Goal: Transaction & Acquisition: Obtain resource

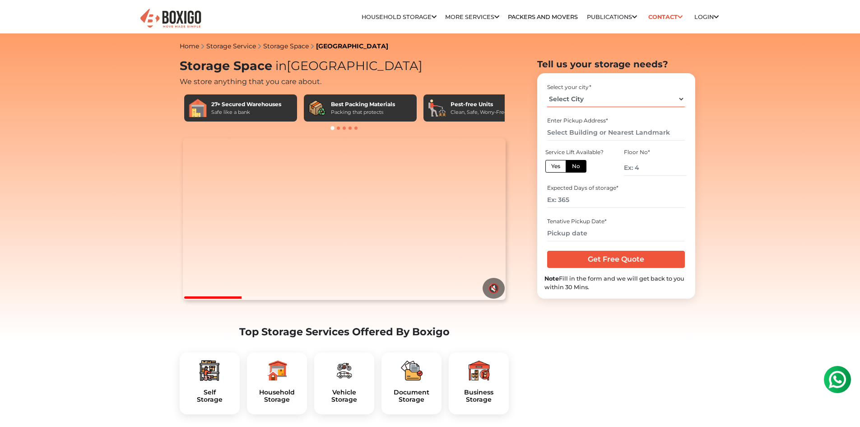
click at [675, 99] on select "Select City Bangalore Bengaluru Bhopal Bhubaneswar Chennai Coimbatore Cuttack D…" at bounding box center [616, 99] width 138 height 16
select select "[GEOGRAPHIC_DATA]"
click at [547, 91] on select "Select City Bangalore Bengaluru Bhopal Bhubaneswar Chennai Coimbatore Cuttack D…" at bounding box center [616, 99] width 138 height 16
click at [570, 139] on input "text" at bounding box center [616, 133] width 138 height 16
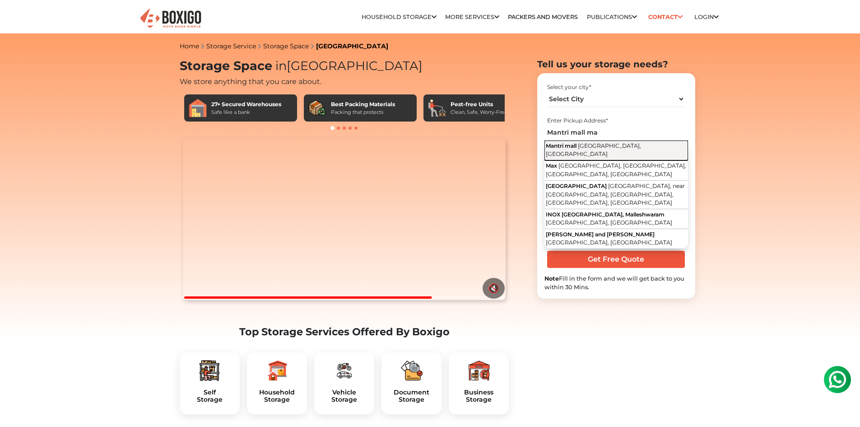
click at [574, 149] on button "Mantri mall Sampige Road, Malleshwaram, Bengaluru, Karnataka" at bounding box center [617, 150] width 144 height 20
type input "Mantri mall, Sampige Road, Malleshwaram, Bengaluru, Karnataka"
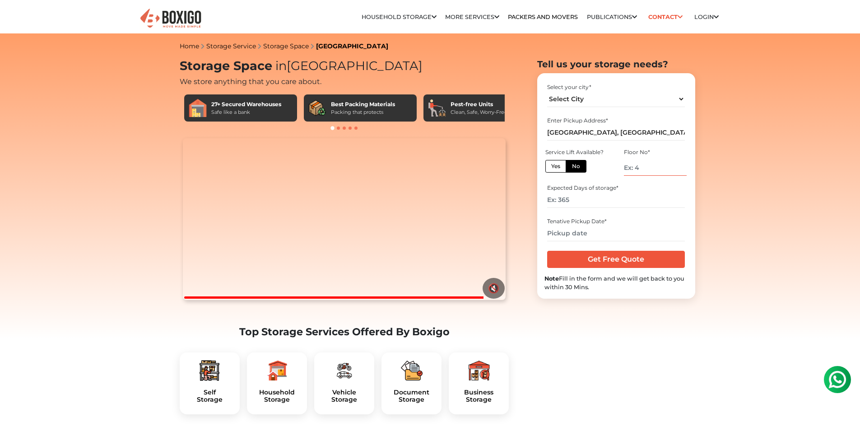
click at [638, 167] on input "number" at bounding box center [655, 168] width 62 height 16
click at [642, 170] on input "number" at bounding box center [655, 168] width 62 height 16
type input "-2"
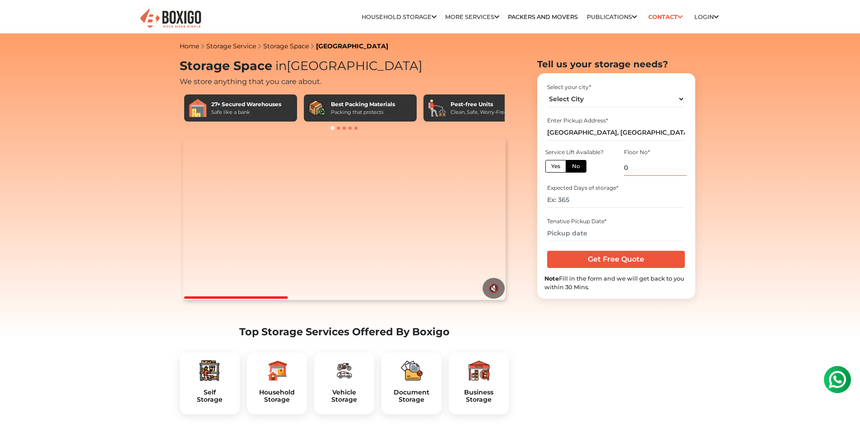
type input "0"
click at [613, 201] on input "number" at bounding box center [616, 200] width 138 height 16
type input "15"
click at [593, 237] on input "text" at bounding box center [616, 233] width 138 height 16
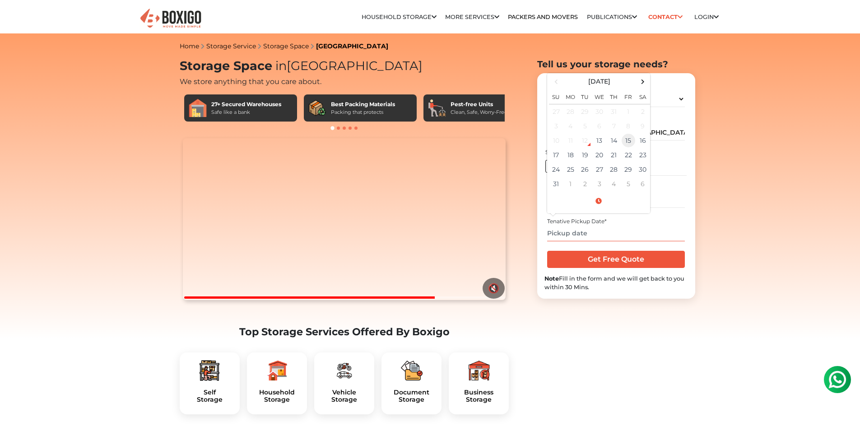
click at [629, 145] on td "15" at bounding box center [628, 140] width 14 height 14
type input "08/15/2025 12:00 AM"
click at [621, 261] on input "Get Free Quote" at bounding box center [616, 259] width 138 height 17
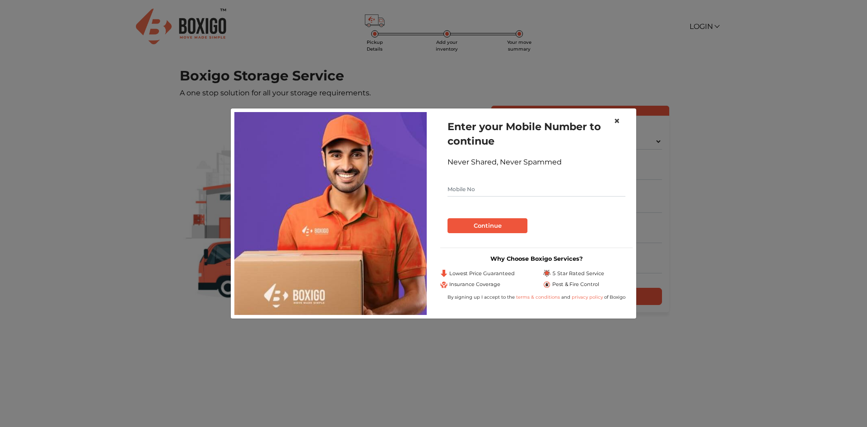
click at [617, 121] on span "×" at bounding box center [617, 120] width 6 height 13
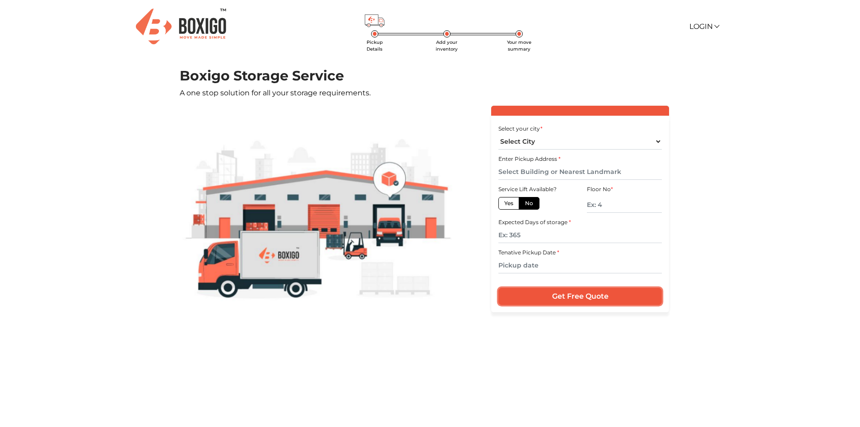
click at [564, 296] on input "Get Free Quote" at bounding box center [580, 296] width 163 height 17
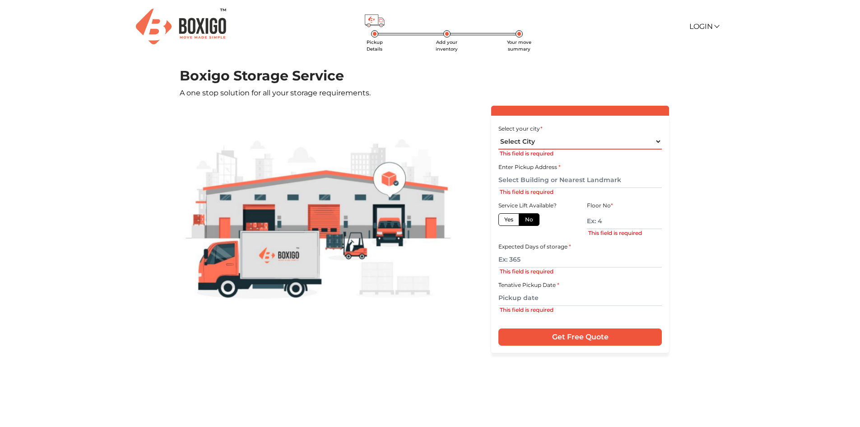
click at [558, 142] on select "Select City [GEOGRAPHIC_DATA] [GEOGRAPHIC_DATA] [GEOGRAPHIC_DATA] [GEOGRAPHIC_D…" at bounding box center [580, 142] width 163 height 16
select select "[GEOGRAPHIC_DATA]"
click at [499, 134] on select "Select City [GEOGRAPHIC_DATA] [GEOGRAPHIC_DATA] [GEOGRAPHIC_DATA] [GEOGRAPHIC_D…" at bounding box center [580, 142] width 163 height 16
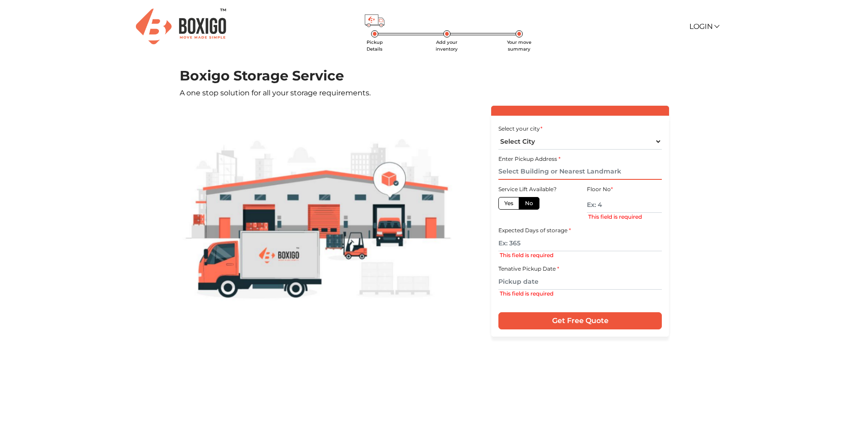
click at [550, 173] on input "text" at bounding box center [580, 172] width 163 height 16
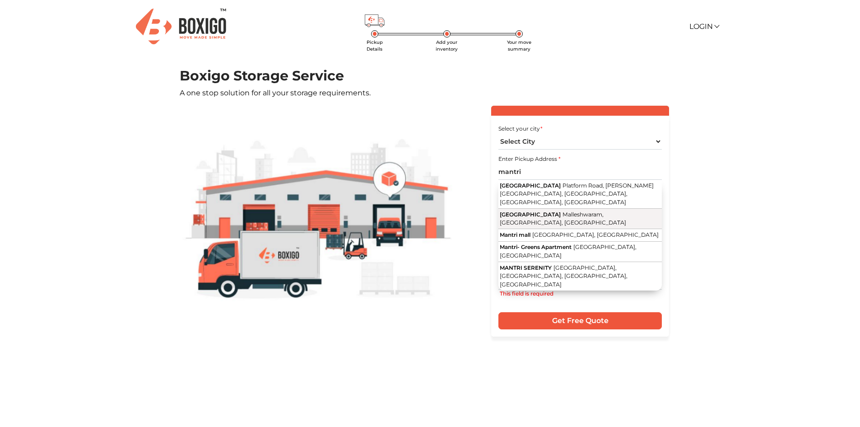
click at [551, 211] on span "[GEOGRAPHIC_DATA]" at bounding box center [530, 214] width 61 height 7
type input "[GEOGRAPHIC_DATA], [GEOGRAPHIC_DATA], [GEOGRAPHIC_DATA], [GEOGRAPHIC_DATA]"
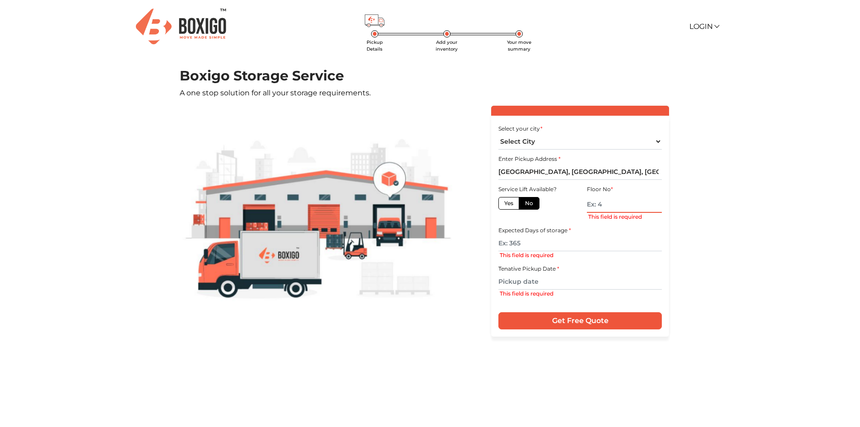
click at [623, 206] on input "text" at bounding box center [624, 205] width 75 height 16
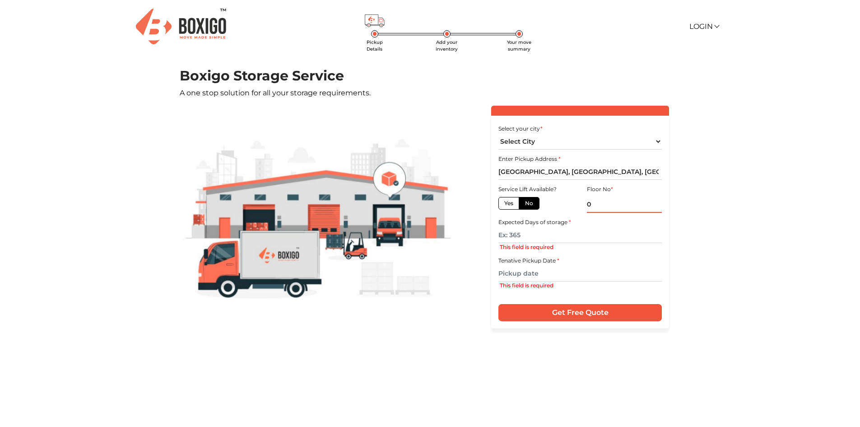
type input "0"
click at [572, 243] on div "This field is required" at bounding box center [581, 247] width 162 height 8
click at [573, 240] on input "text" at bounding box center [580, 235] width 163 height 16
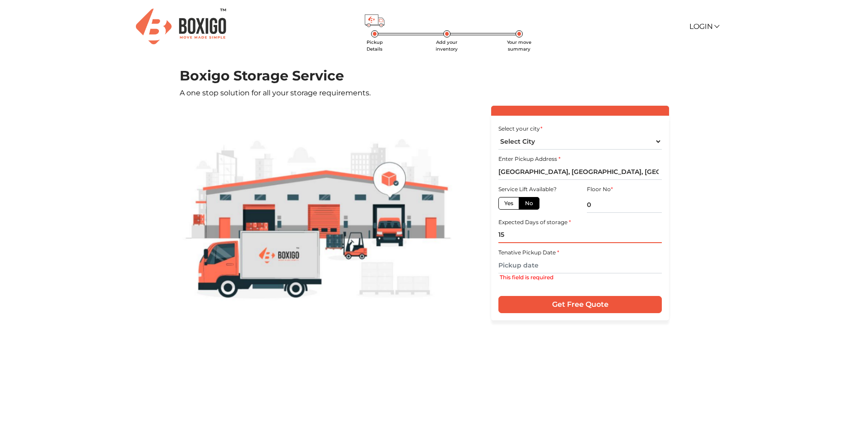
type input "15"
click at [560, 266] on input "text" at bounding box center [580, 265] width 163 height 16
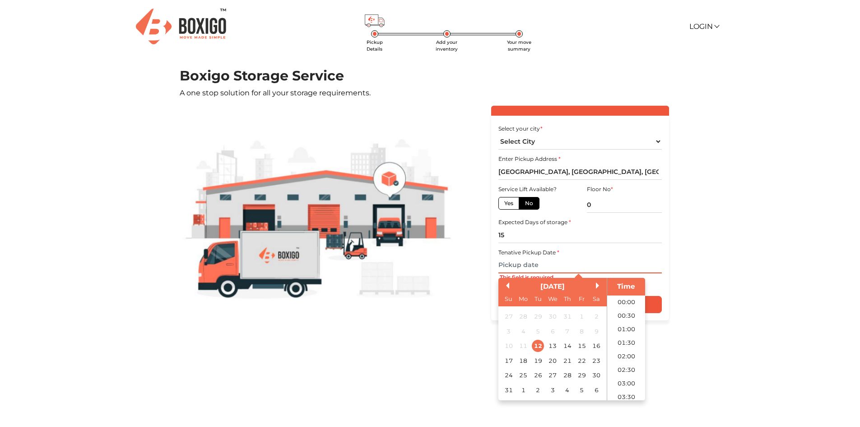
scroll to position [469, 0]
click at [580, 347] on div "15" at bounding box center [582, 346] width 12 height 12
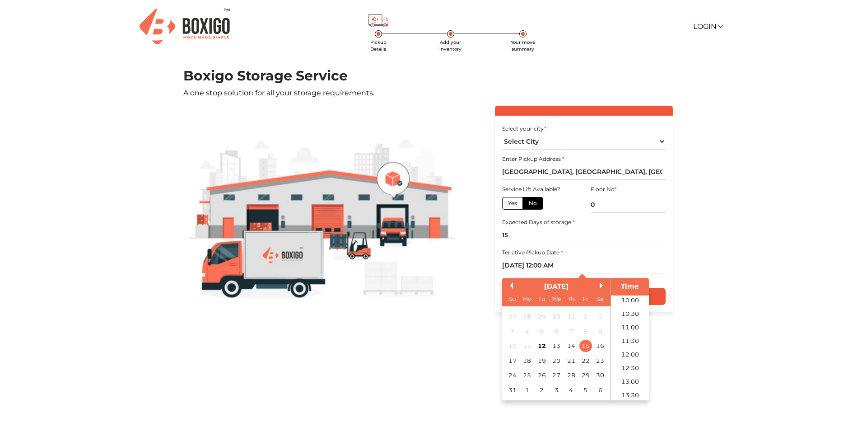
scroll to position [316, 0]
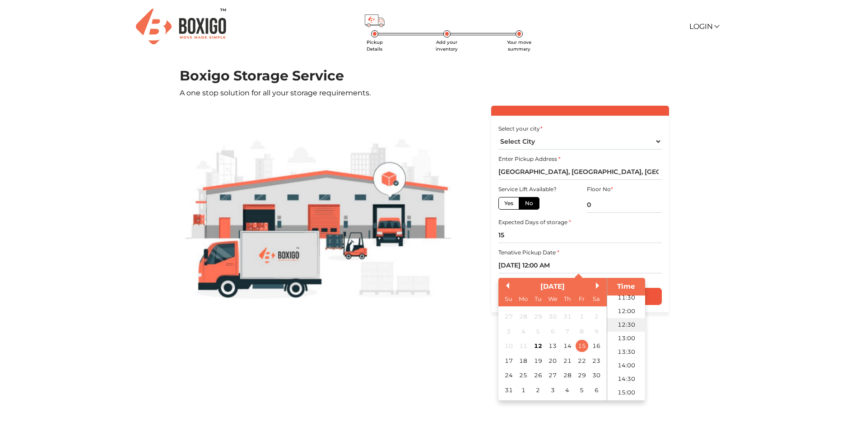
click at [625, 323] on li "12:30" at bounding box center [626, 324] width 38 height 14
type input "[DATE] 12:30 PM"
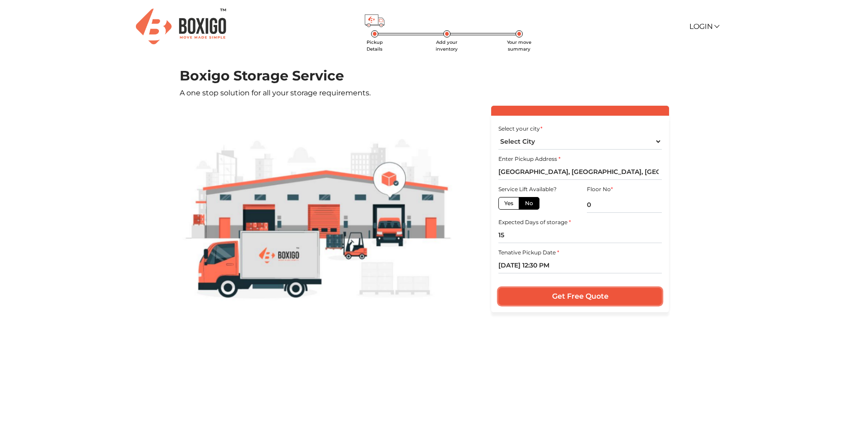
click at [576, 294] on input "Get Free Quote" at bounding box center [580, 296] width 163 height 17
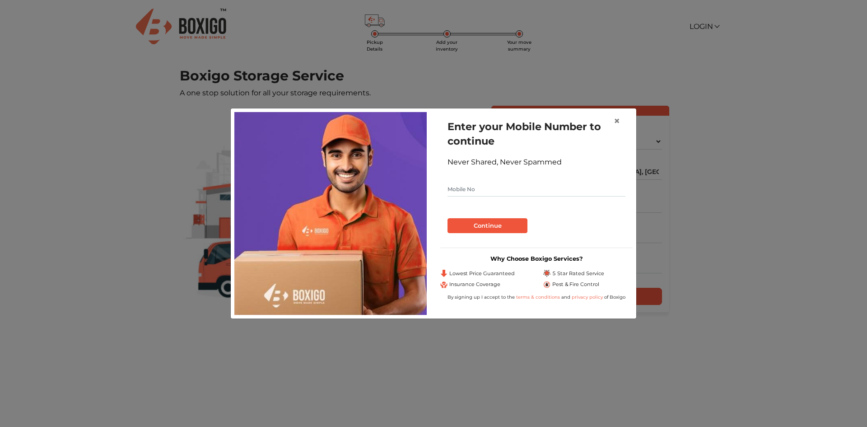
click at [541, 183] on input "text" at bounding box center [537, 189] width 178 height 14
click at [512, 224] on button "Continue" at bounding box center [488, 225] width 80 height 15
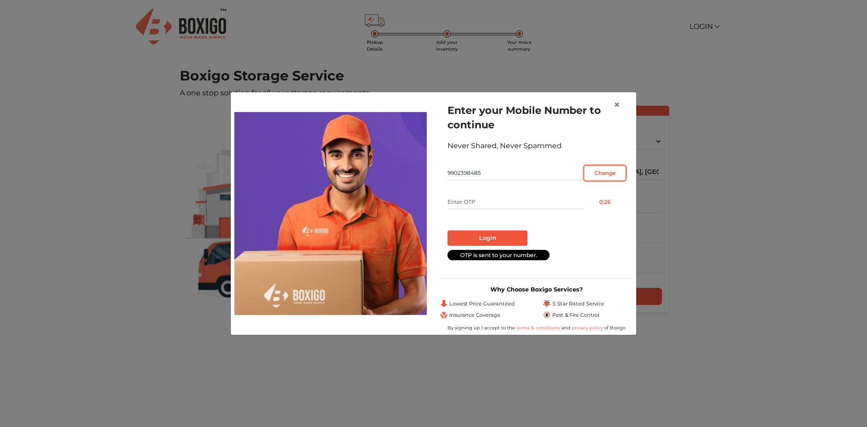
click at [599, 175] on input "Change" at bounding box center [604, 173] width 41 height 14
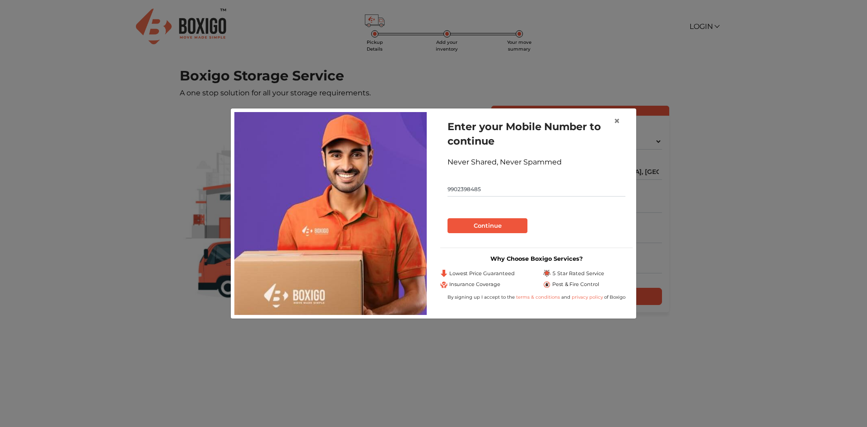
drag, startPoint x: 455, startPoint y: 173, endPoint x: 439, endPoint y: 179, distance: 17.6
click at [439, 179] on div "Enter your Mobile Number to continue Never Shared, Never Spammed 9902398485 Con…" at bounding box center [537, 213] width 206 height 202
type input "9894602112"
click at [481, 223] on button "Continue" at bounding box center [488, 225] width 80 height 15
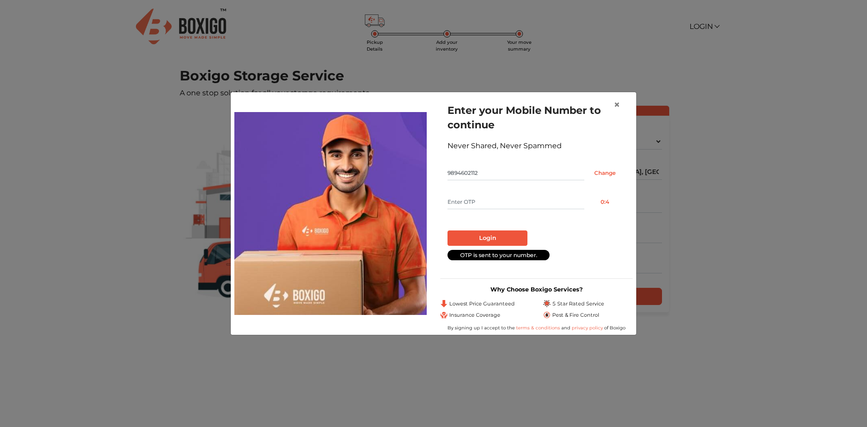
click at [482, 199] on input "text" at bounding box center [516, 202] width 137 height 14
type input "7244"
click at [489, 238] on button "Login" at bounding box center [488, 237] width 80 height 15
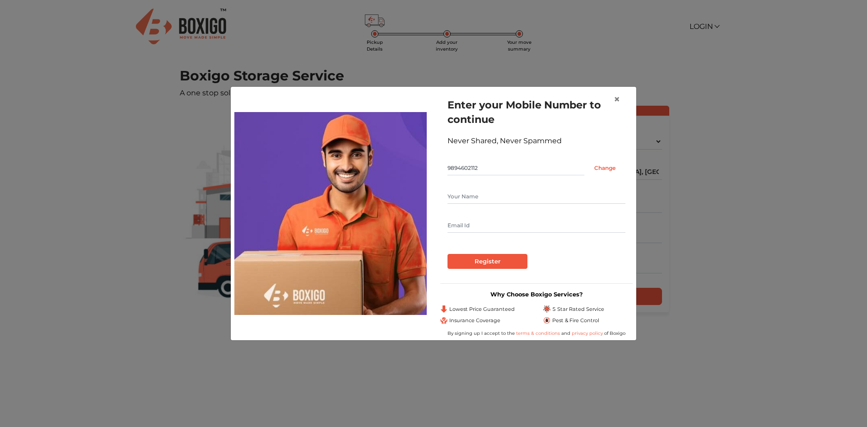
click at [487, 199] on input "text" at bounding box center [537, 196] width 178 height 14
type input "[PERSON_NAME]"
click at [477, 235] on form "Enter your Mobile Number to continue Never Shared, Never Spammed 9894602112 Cha…" at bounding box center [537, 183] width 178 height 171
click at [485, 229] on input "text" at bounding box center [537, 225] width 178 height 14
type input "[EMAIL_ADDRESS][DOMAIN_NAME]"
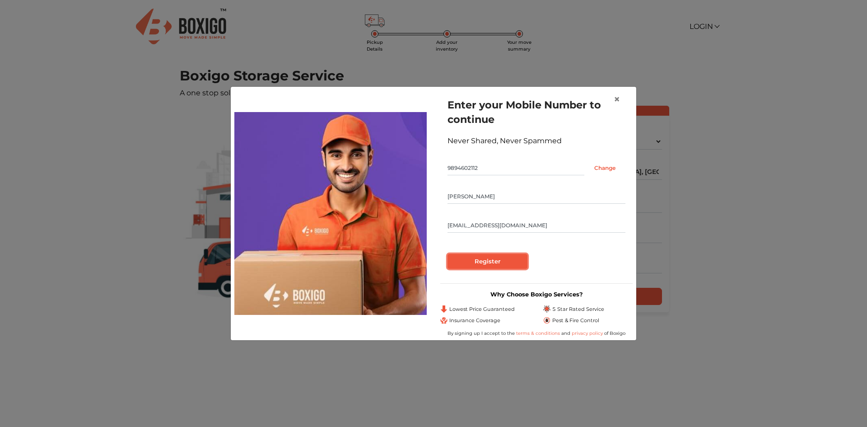
click at [486, 258] on input "Register" at bounding box center [488, 261] width 80 height 15
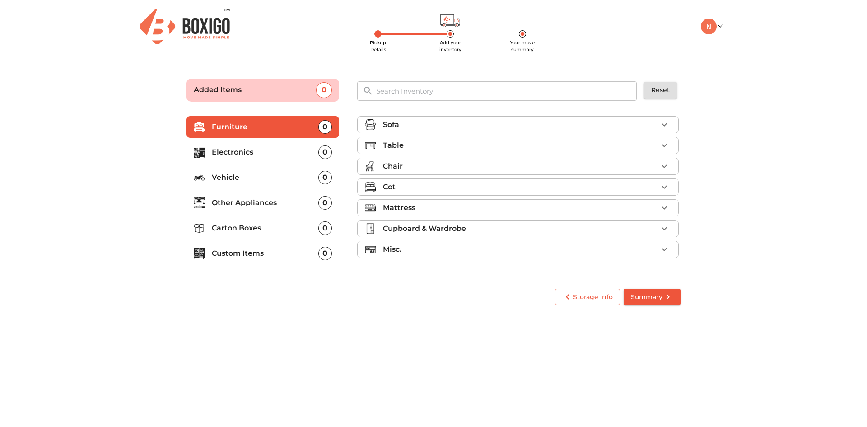
click at [269, 201] on p "Other Appliances" at bounding box center [265, 202] width 107 height 11
